Goal: Book appointment/travel/reservation

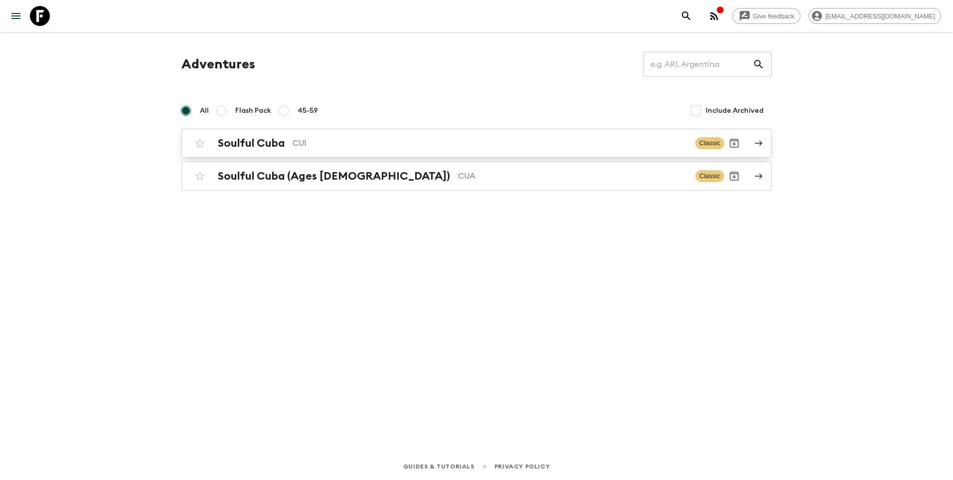
click at [284, 145] on h2 "Soulful Cuba" at bounding box center [251, 143] width 67 height 13
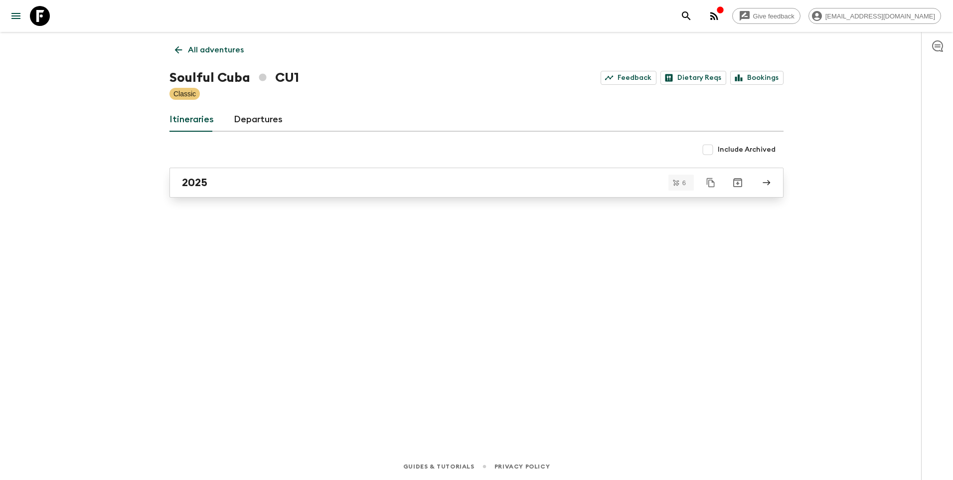
click at [299, 193] on link "2025" at bounding box center [477, 183] width 614 height 30
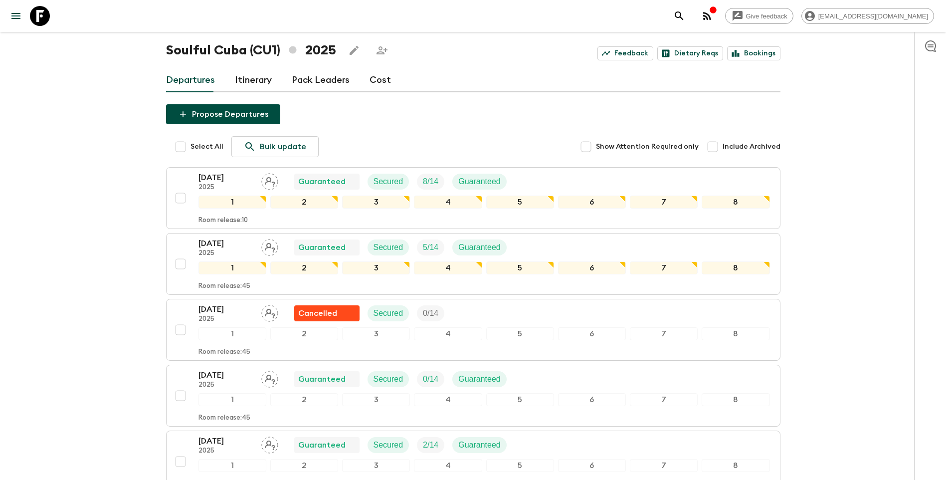
scroll to position [50, 0]
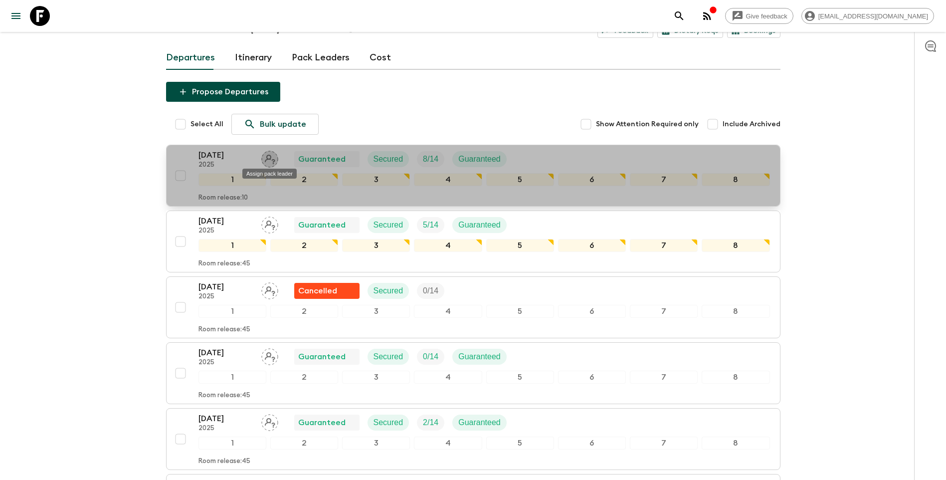
click at [274, 159] on icon "Assign pack leader" at bounding box center [269, 159] width 17 height 17
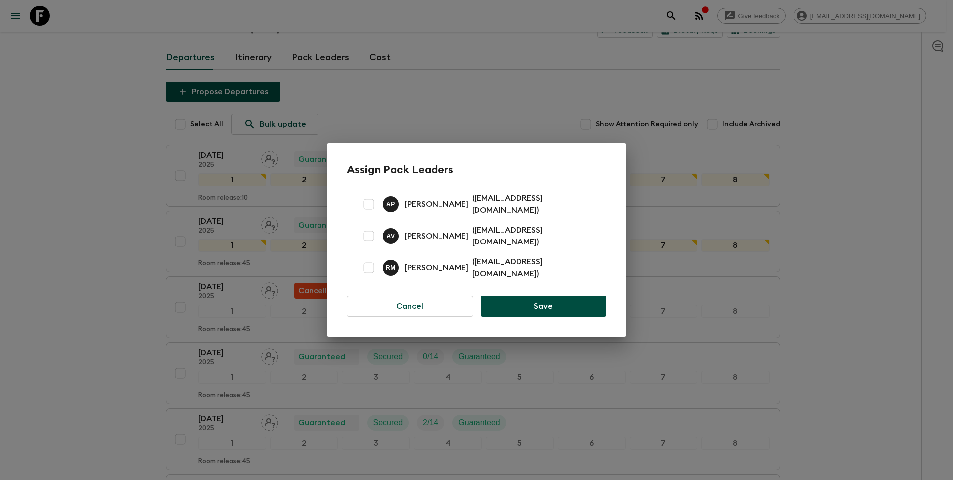
click at [371, 268] on input "checkbox" at bounding box center [369, 268] width 20 height 20
checkbox input "true"
click at [547, 308] on button "Save" at bounding box center [543, 306] width 125 height 21
